Goal: Navigation & Orientation: Find specific page/section

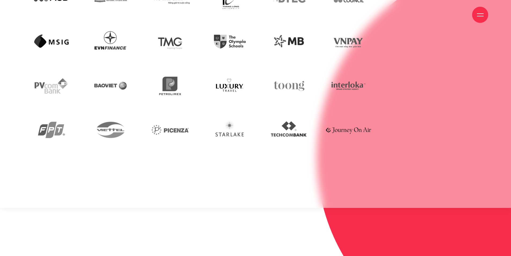
scroll to position [1449, 0]
click at [294, 121] on img at bounding box center [289, 129] width 51 height 35
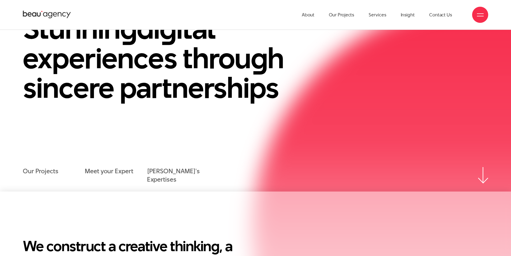
scroll to position [0, 0]
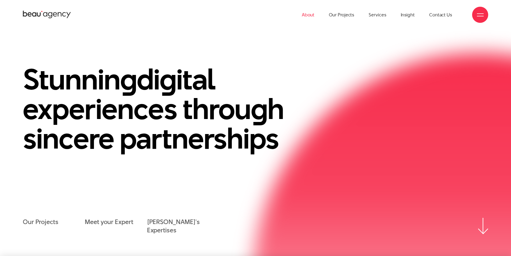
click at [314, 15] on link "About" at bounding box center [308, 15] width 13 height 30
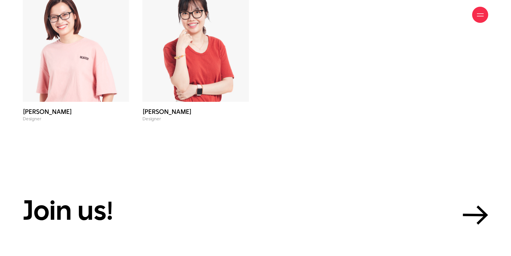
scroll to position [2353, 0]
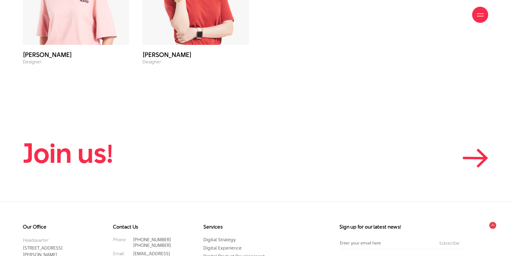
click at [481, 148] on icon at bounding box center [475, 157] width 25 height 19
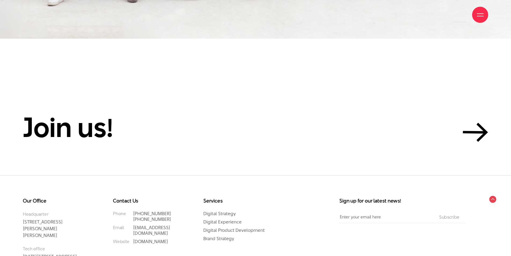
scroll to position [1766, 0]
